Goal: Information Seeking & Learning: Learn about a topic

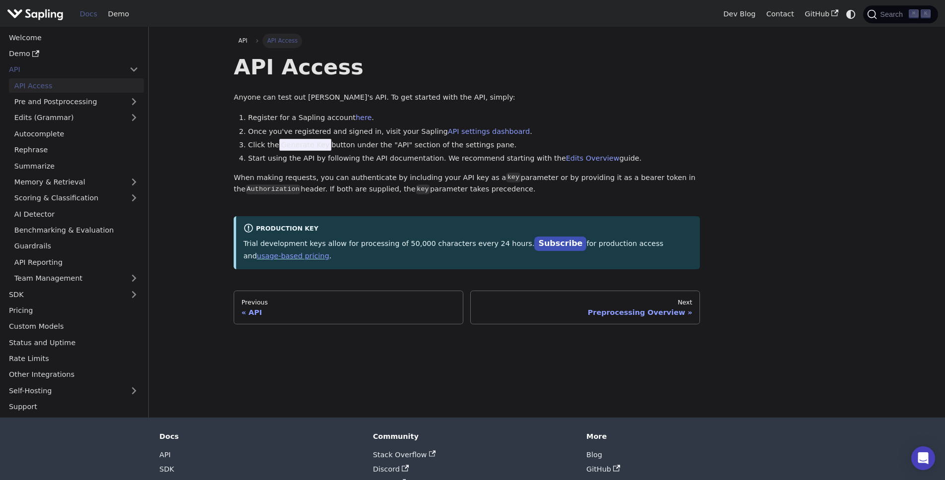
click at [354, 153] on li "Start using the API by following the API documentation. We recommend starting w…" at bounding box center [474, 159] width 452 height 12
click at [394, 155] on li "Start using the API by following the API documentation. We recommend starting w…" at bounding box center [474, 159] width 452 height 12
click at [398, 171] on div "API Access Anyone can test out Sapling's API. To get started with the API, simp…" at bounding box center [467, 162] width 466 height 216
click at [399, 171] on div "API Access Anyone can test out Sapling's API. To get started with the API, simp…" at bounding box center [467, 162] width 466 height 216
click at [394, 172] on p "When making requests, you can authenticate by including your API key as a key p…" at bounding box center [467, 184] width 466 height 24
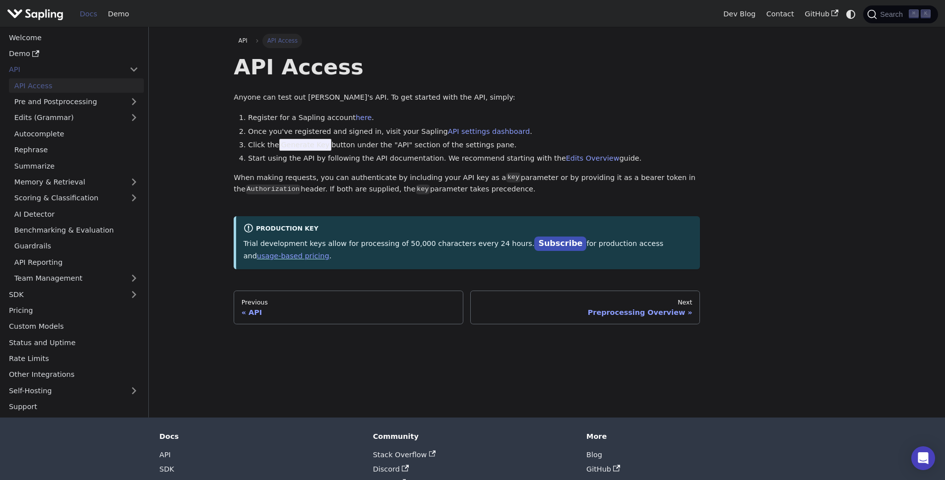
click at [394, 172] on p "When making requests, you can authenticate by including your API key as a key p…" at bounding box center [467, 184] width 466 height 24
click at [34, 18] on img "Main" at bounding box center [35, 14] width 57 height 14
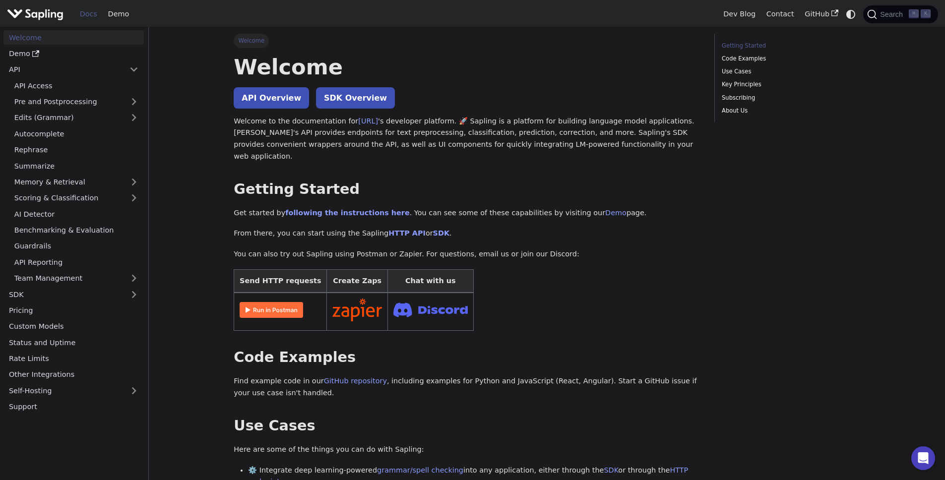
click at [497, 131] on p "Welcome to the documentation for Sapling.ai 's developer platform. 🚀 Sapling is…" at bounding box center [467, 139] width 466 height 47
click at [895, 16] on span "Search" at bounding box center [893, 14] width 32 height 8
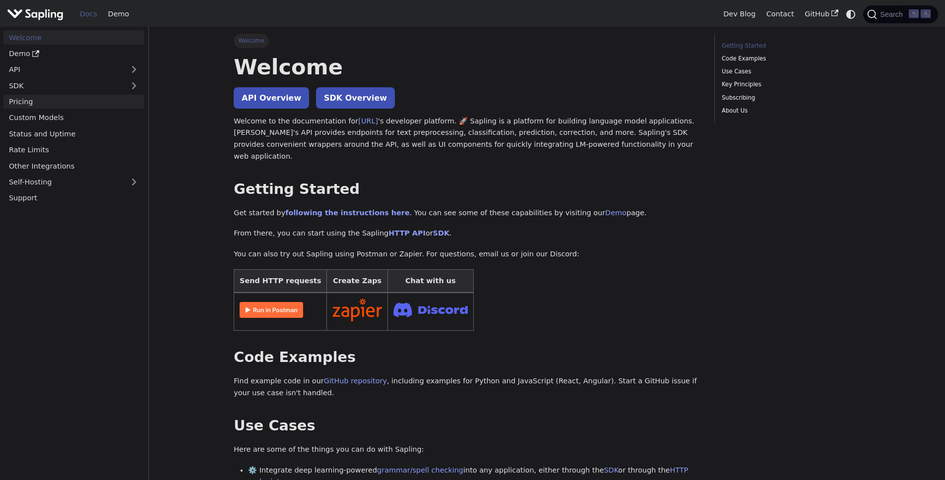
click at [31, 105] on link "Pricing" at bounding box center [73, 102] width 140 height 14
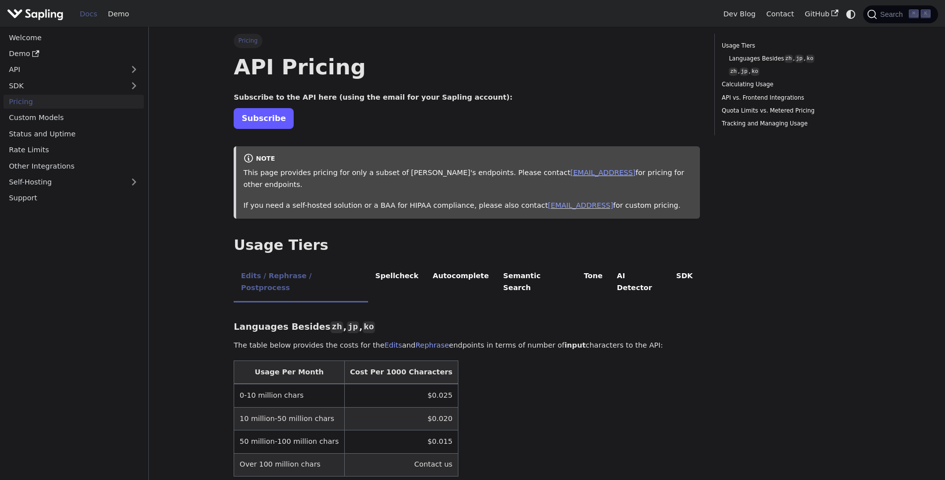
click at [269, 122] on link "Subscribe" at bounding box center [264, 118] width 60 height 20
click at [665, 361] on table "Usage Per Month Cost Per 1000 Characters 0-10 million chars $0.025 10 million-5…" at bounding box center [467, 419] width 466 height 116
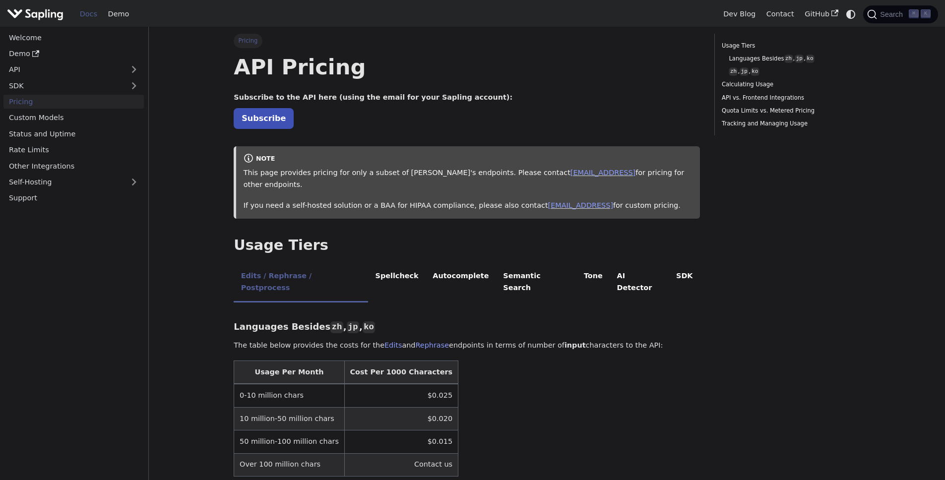
drag, startPoint x: 741, startPoint y: 182, endPoint x: 564, endPoint y: 67, distance: 211.0
